Goal: Transaction & Acquisition: Purchase product/service

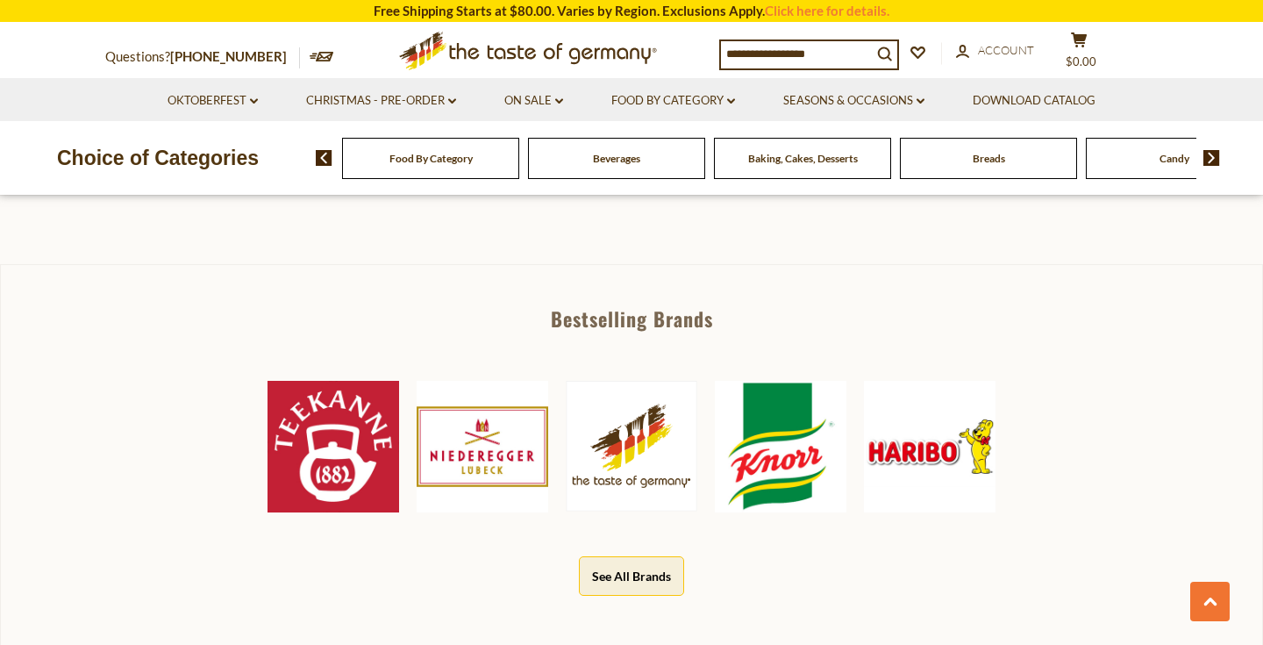
scroll to position [753, 0]
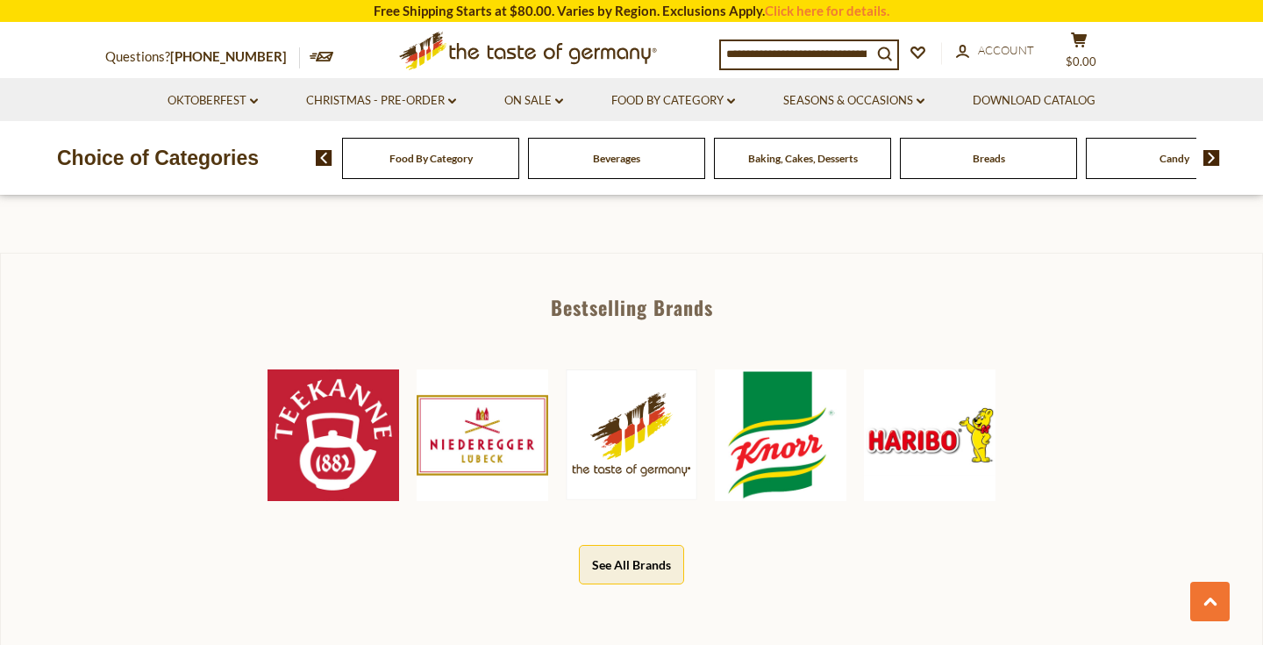
click at [755, 41] on input at bounding box center [796, 53] width 151 height 25
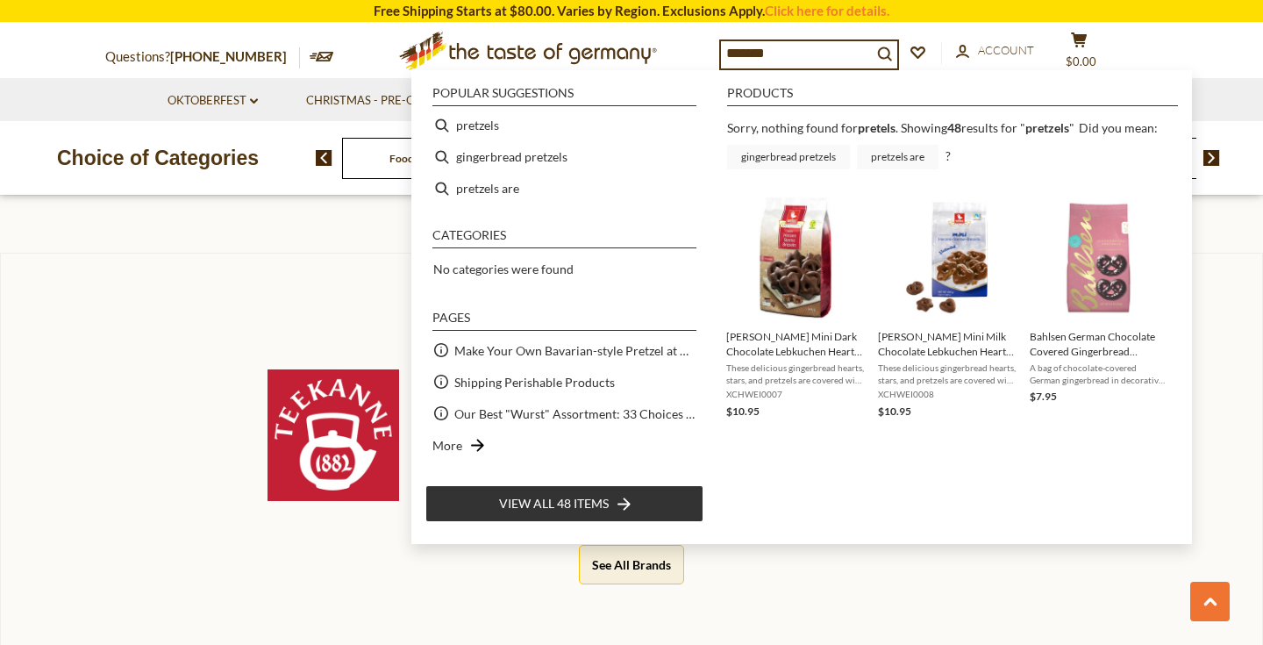
type input "********"
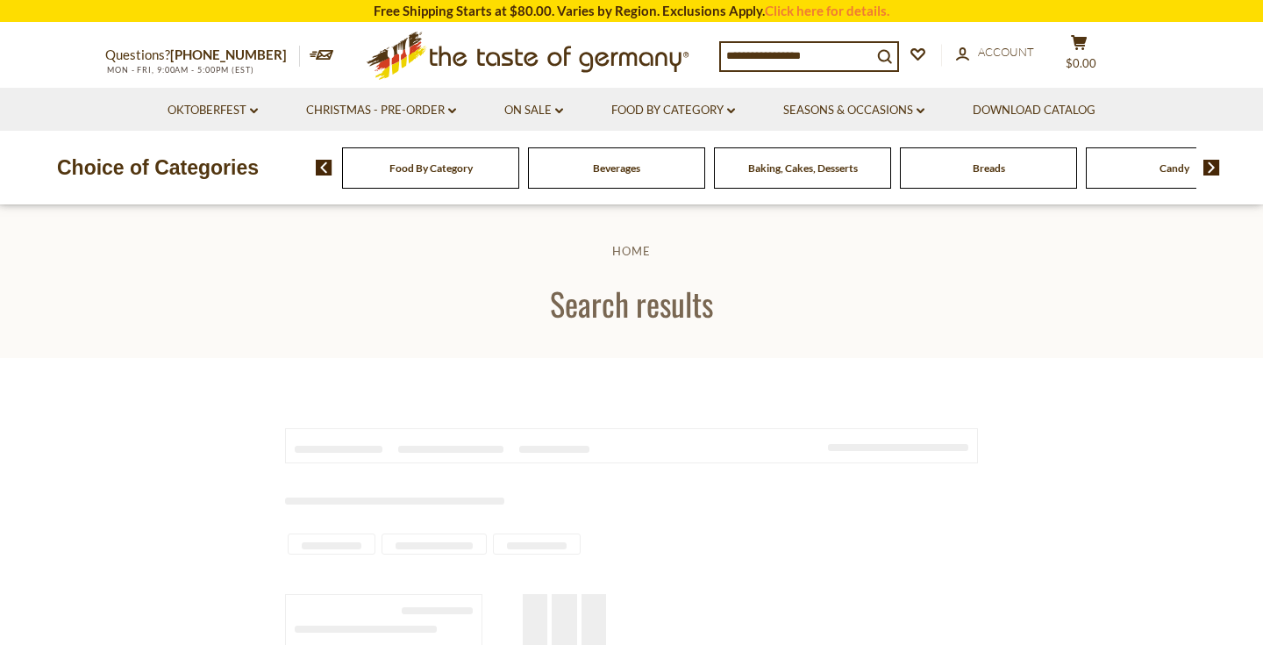
type input "********"
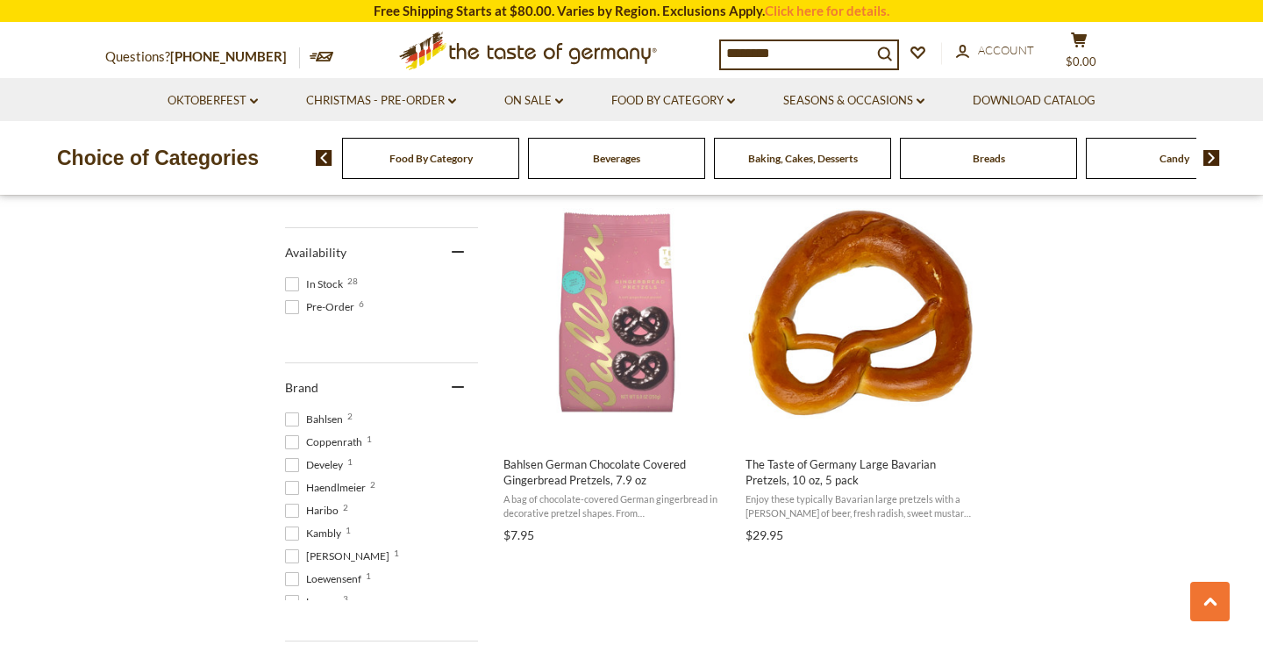
scroll to position [735, 0]
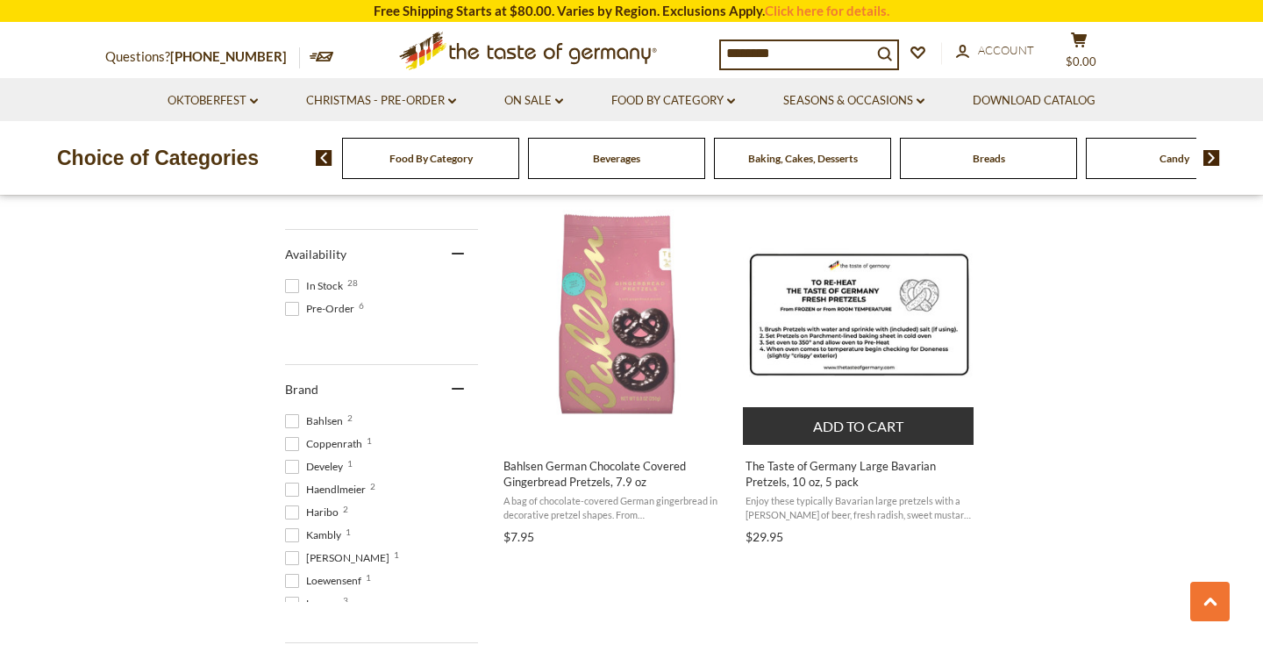
click at [844, 320] on img "The Taste of Germany Large Bavarian Pretzels, 10 oz, 5 pack" at bounding box center [859, 313] width 232 height 232
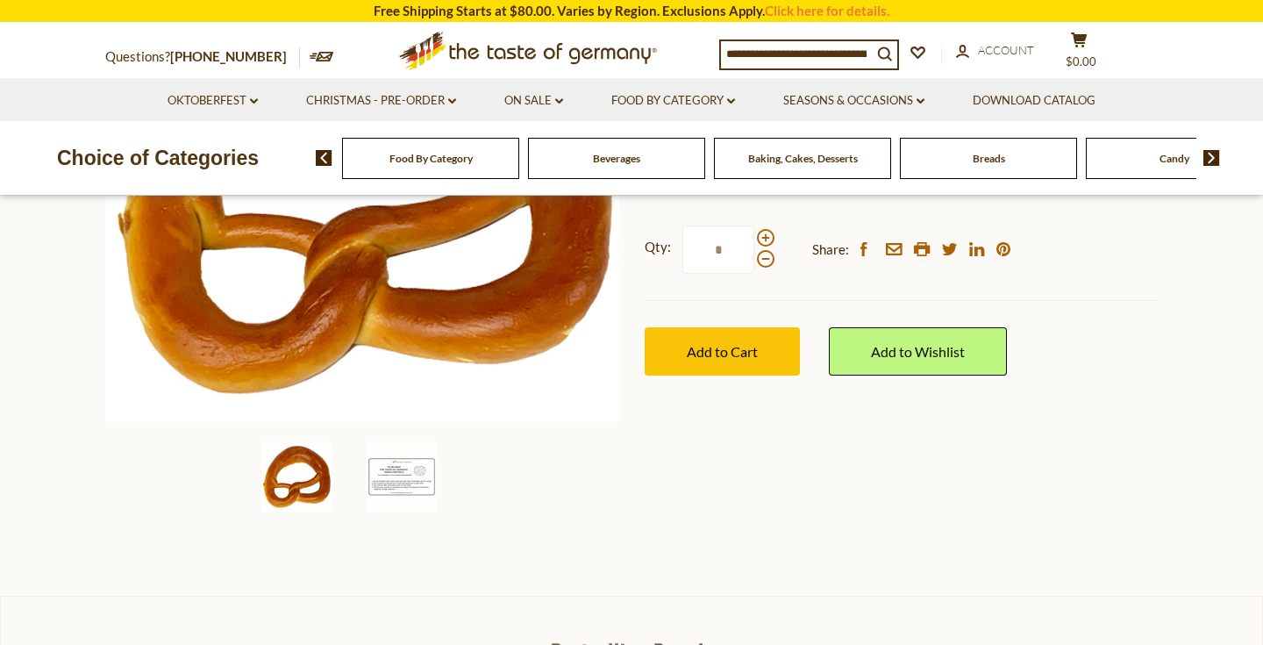
scroll to position [388, 0]
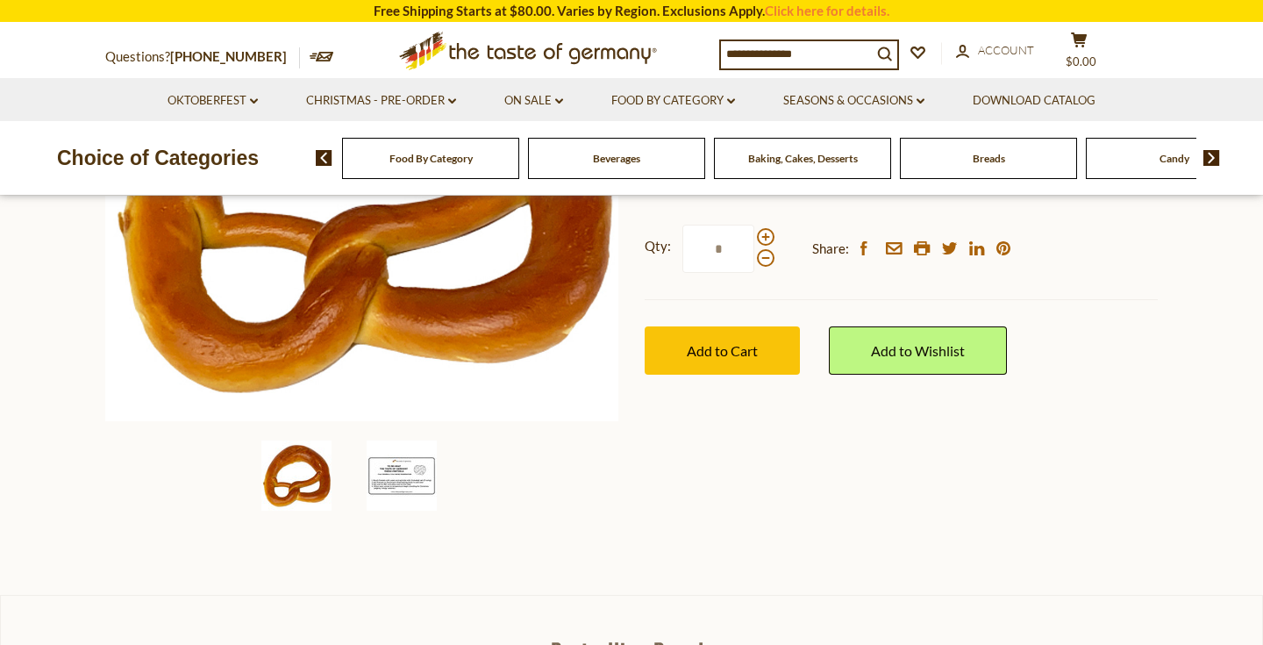
click at [388, 482] on img at bounding box center [402, 475] width 70 height 70
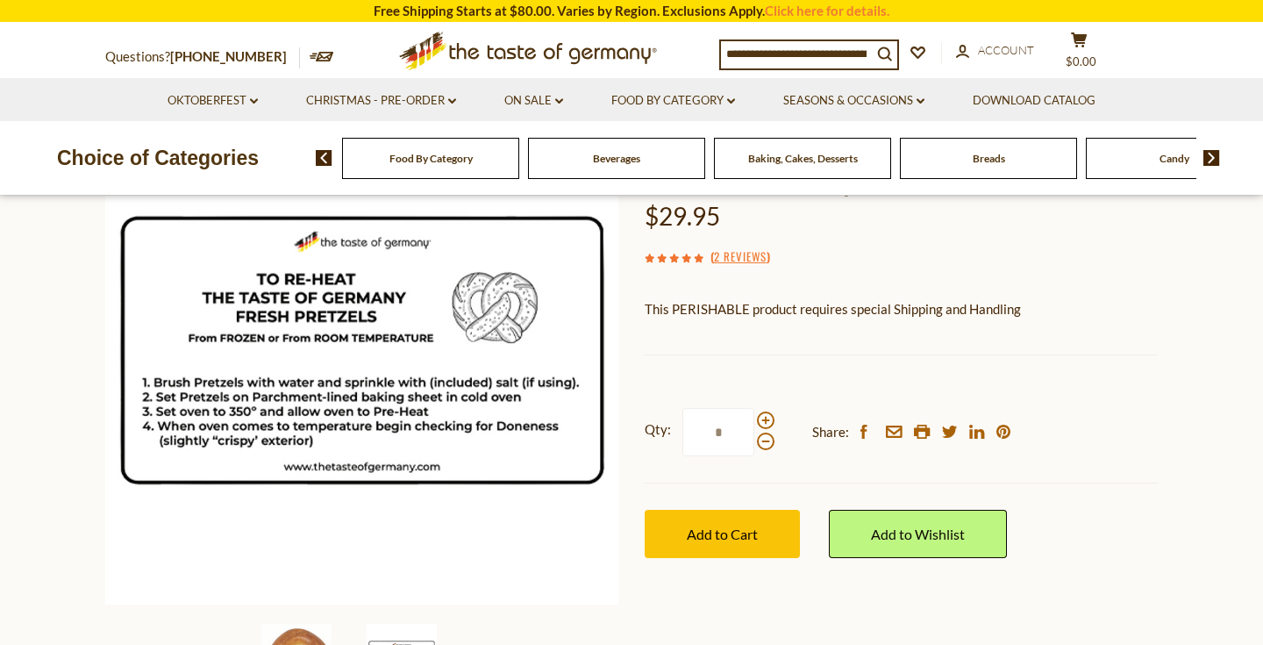
scroll to position [205, 0]
click at [745, 529] on span "Add to Cart" at bounding box center [722, 533] width 71 height 17
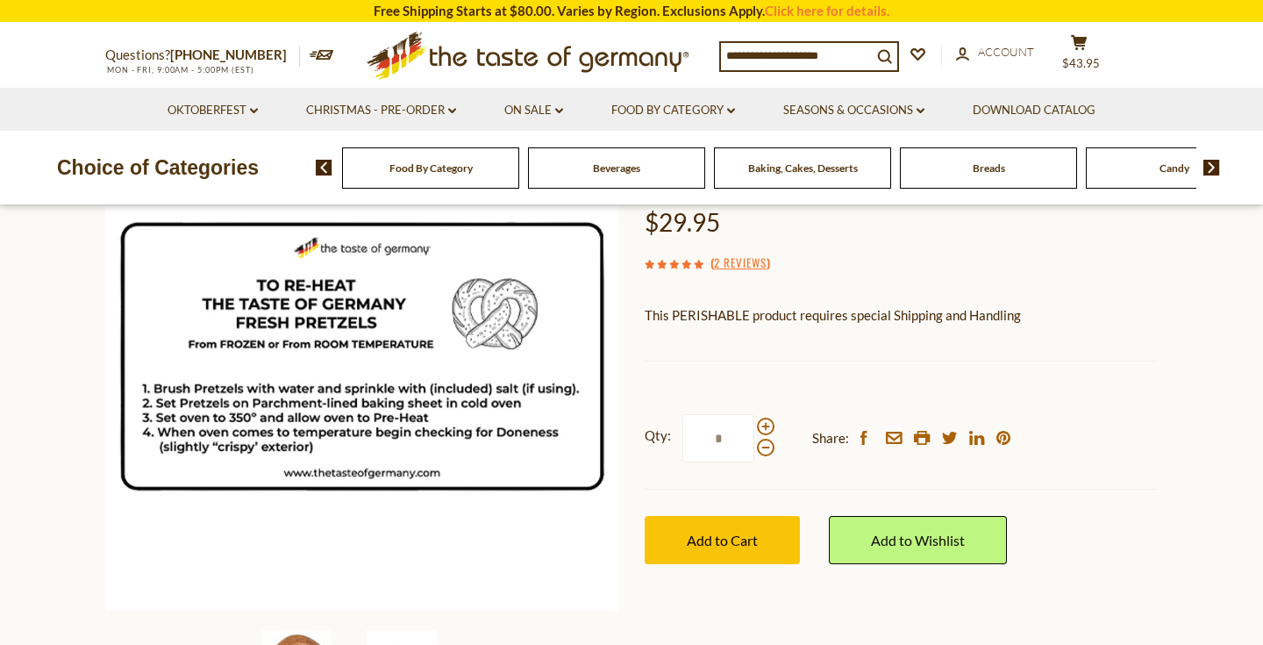
scroll to position [287, 0]
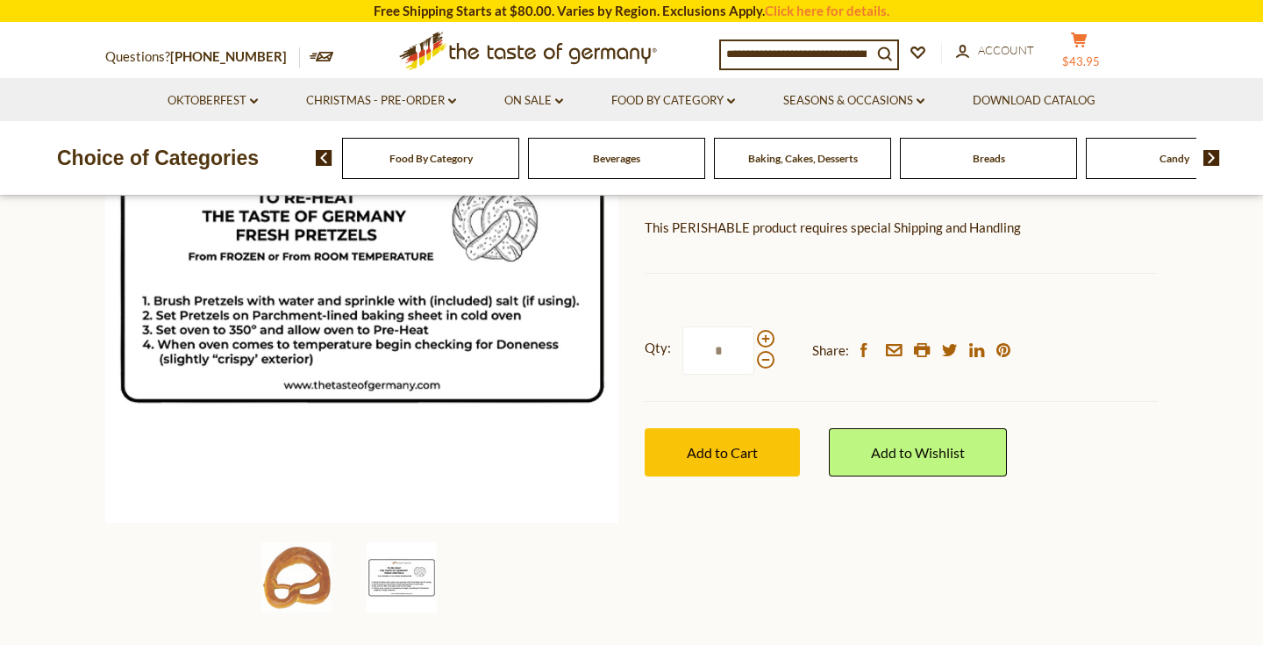
click at [1096, 58] on span "$43.95" at bounding box center [1081, 61] width 38 height 14
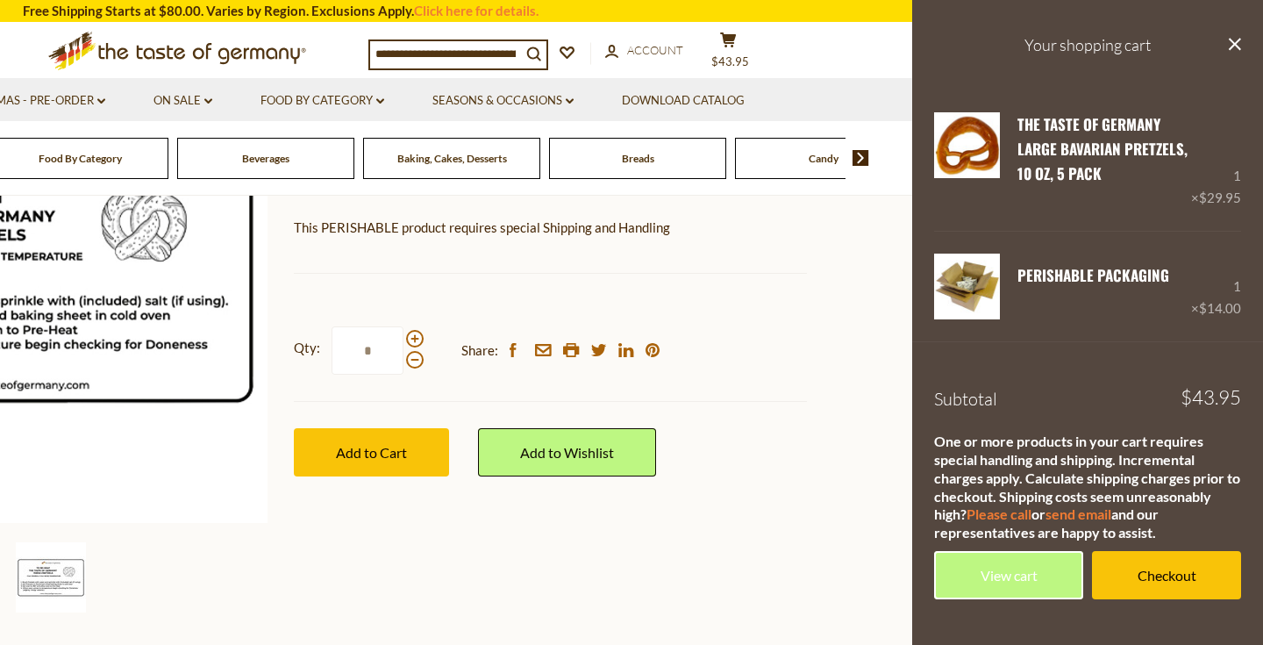
click at [723, 255] on div "Current stock: 0" at bounding box center [550, 259] width 513 height 11
